Goal: Task Accomplishment & Management: Understand process/instructions

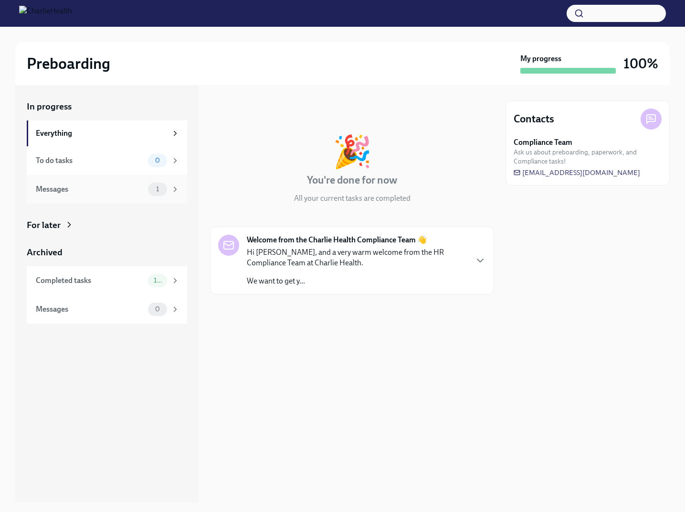
click at [112, 188] on div "Messages" at bounding box center [90, 189] width 108 height 11
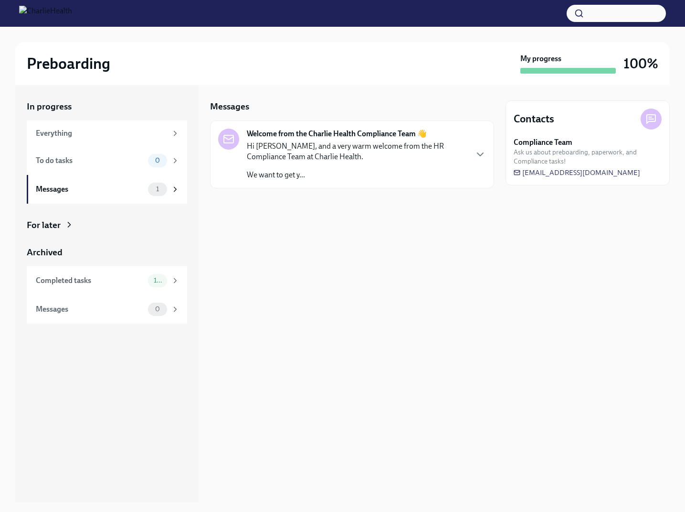
click at [381, 163] on div "Hi [PERSON_NAME], and a very warm welcome from the HR Compliance Team at Charli…" at bounding box center [357, 160] width 220 height 39
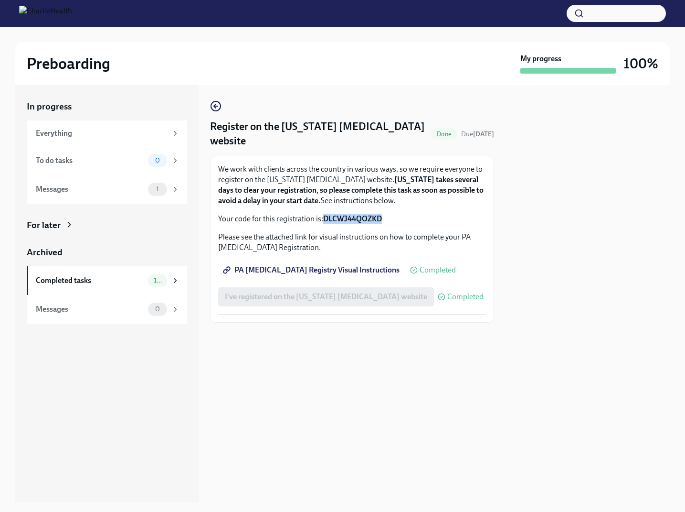
drag, startPoint x: 388, startPoint y: 217, endPoint x: 326, endPoint y: 217, distance: 62.1
click at [326, 217] on p "Your code for this registration is: DLCWJ44QOZKD" at bounding box center [352, 219] width 268 height 11
copy strong "DLCWJ44QOZKD"
